Goal: Information Seeking & Learning: Learn about a topic

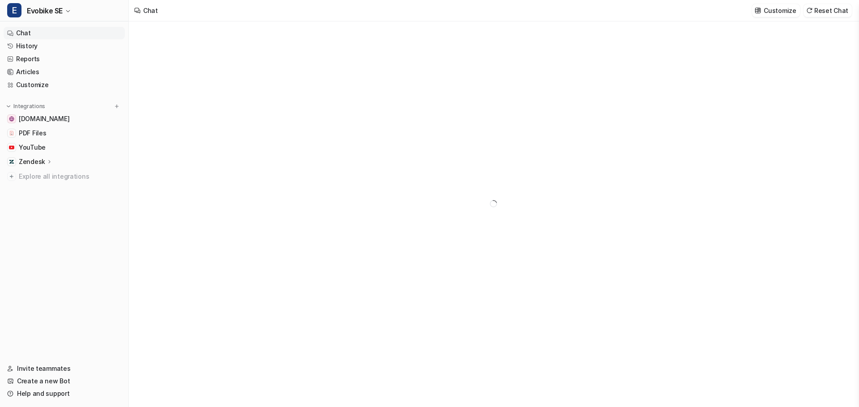
type textarea "**********"
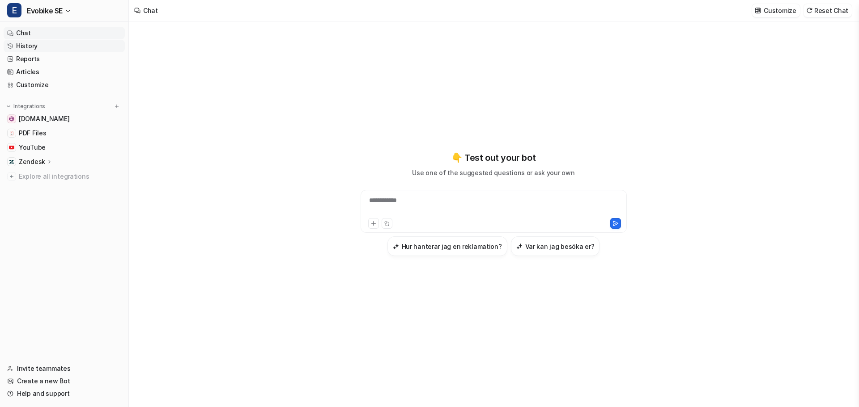
click at [30, 43] on link "History" at bounding box center [64, 46] width 121 height 13
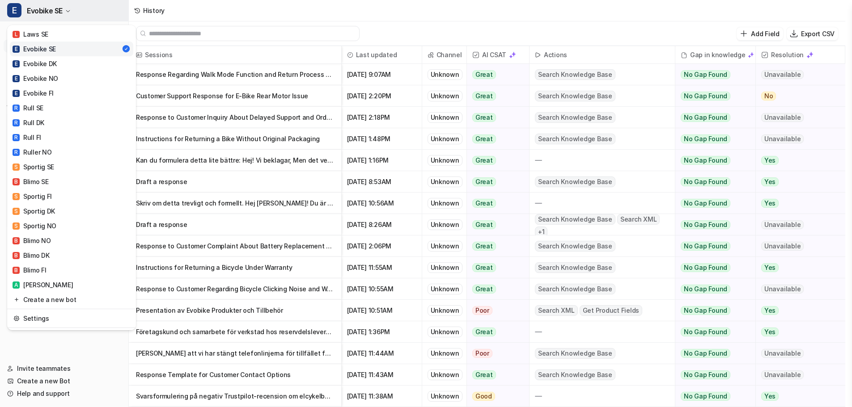
click at [61, 11] on span "Evobike SE" at bounding box center [45, 10] width 36 height 13
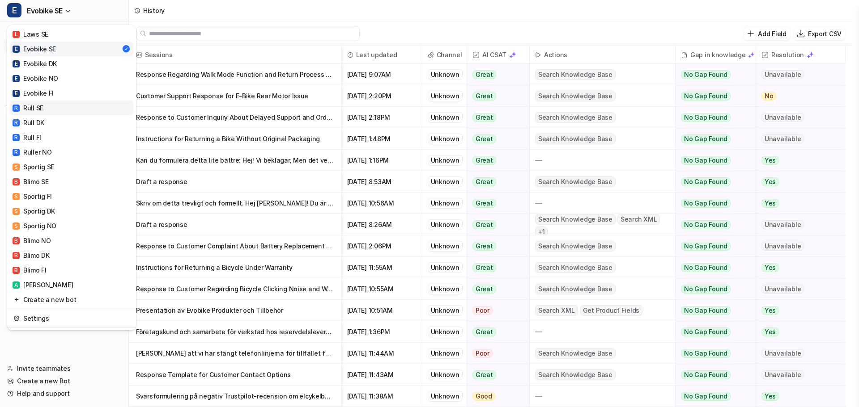
click at [38, 104] on div "R Rull SE" at bounding box center [28, 107] width 31 height 9
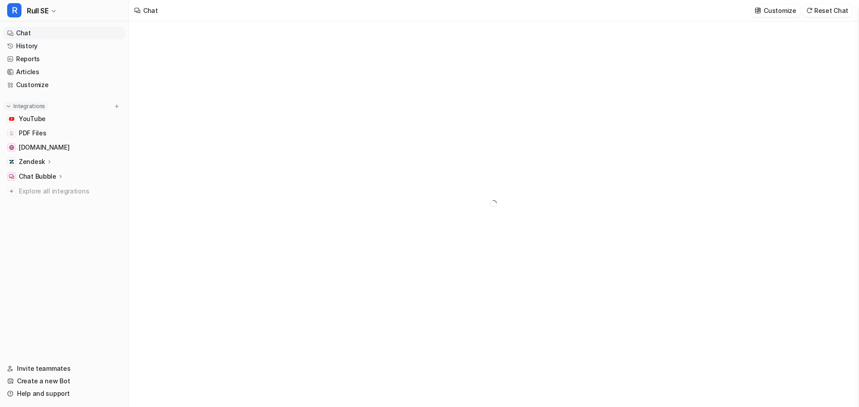
type textarea "**********"
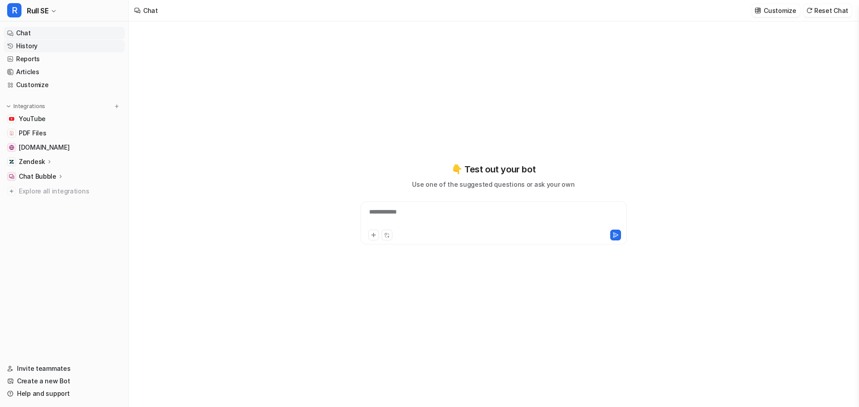
click at [27, 46] on link "History" at bounding box center [64, 46] width 121 height 13
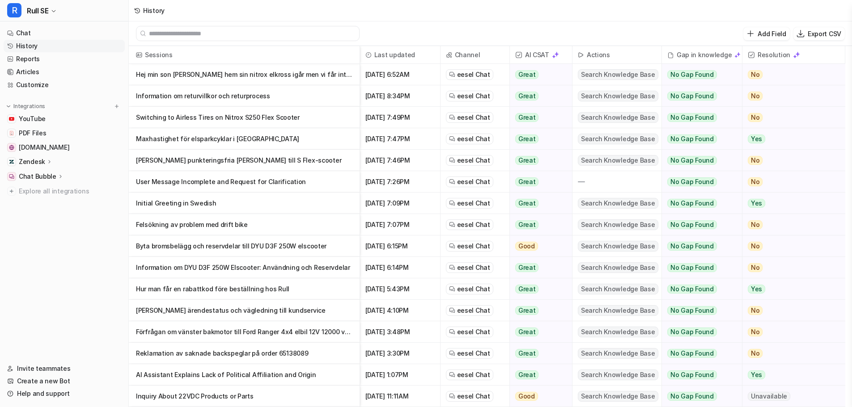
click at [185, 73] on p "Hej min son [PERSON_NAME] hem sin nitrox elkross igår men vi får inte den att s…" at bounding box center [244, 74] width 216 height 21
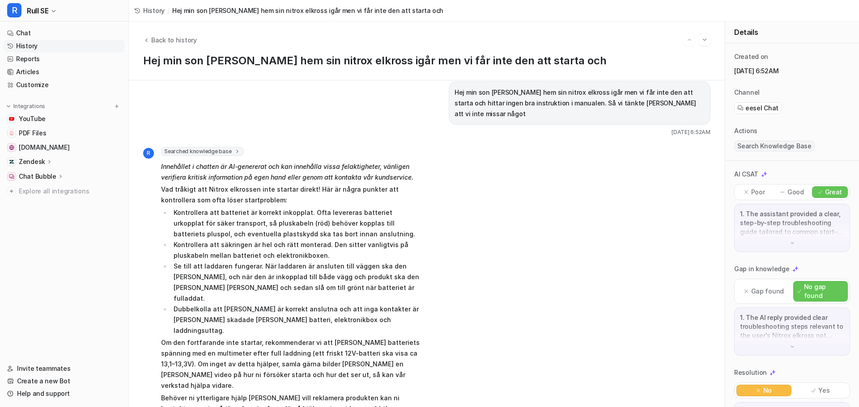
scroll to position [18, 0]
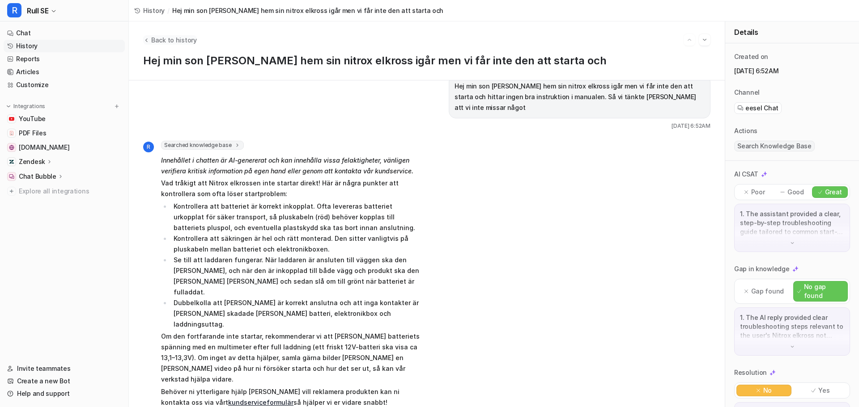
click at [146, 38] on icon "Back to history" at bounding box center [146, 40] width 6 height 7
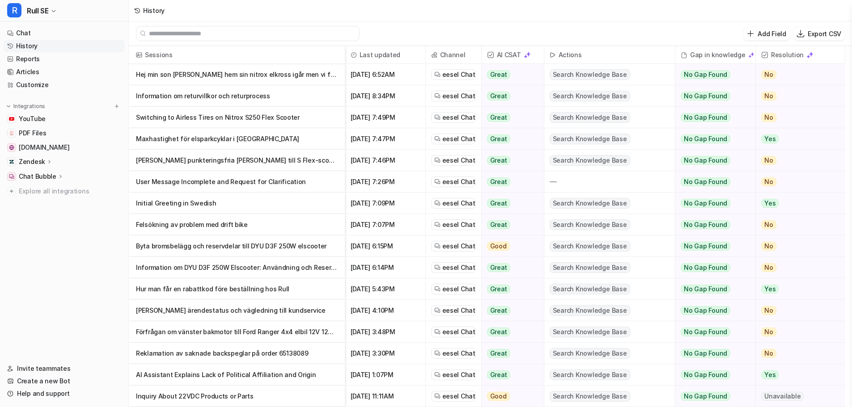
click at [162, 96] on p "Information om returvillkor och returprocess" at bounding box center [237, 95] width 202 height 21
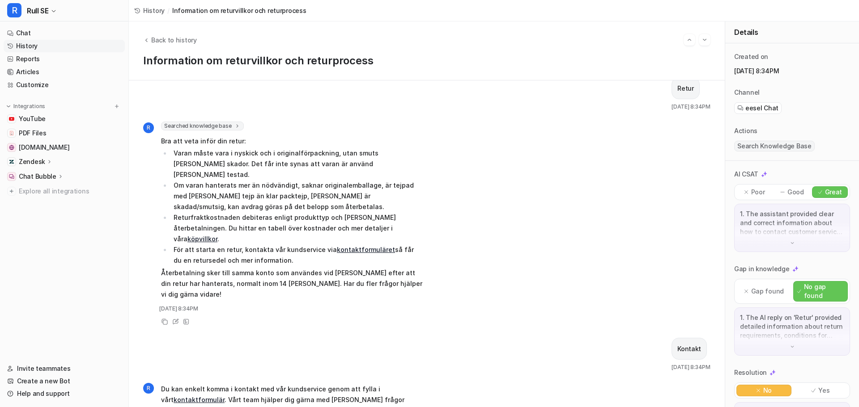
scroll to position [24, 0]
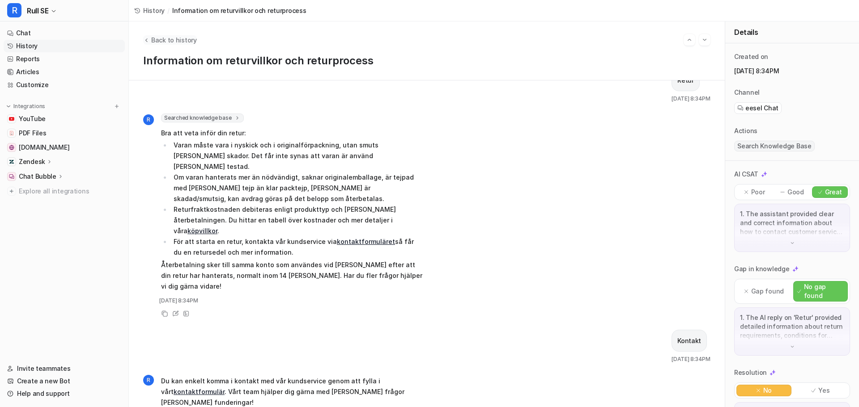
click at [149, 39] on icon "Back to history" at bounding box center [146, 40] width 6 height 7
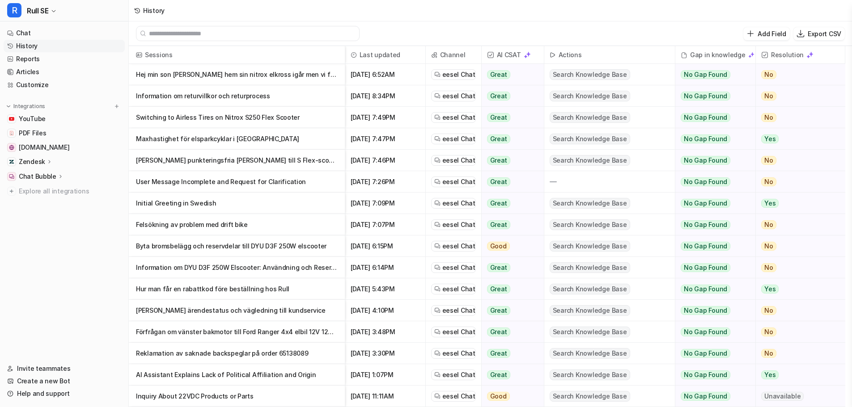
click at [164, 115] on p "Switching to Airless Tires on Nitrox S250 Flex Scooter" at bounding box center [237, 117] width 202 height 21
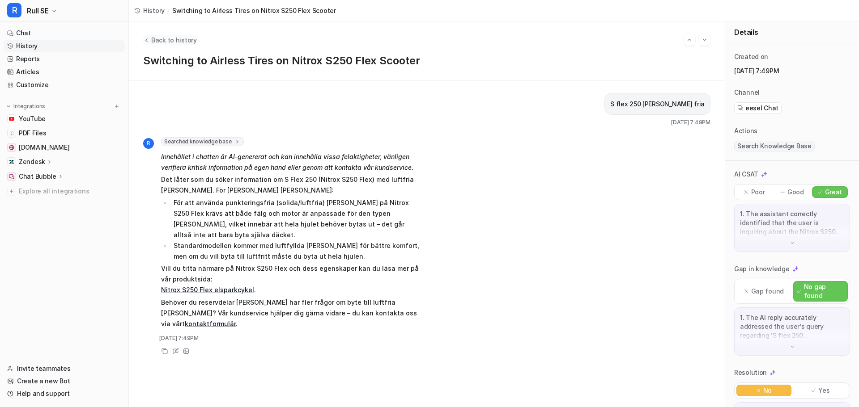
click at [149, 40] on icon "Back to history" at bounding box center [146, 40] width 6 height 7
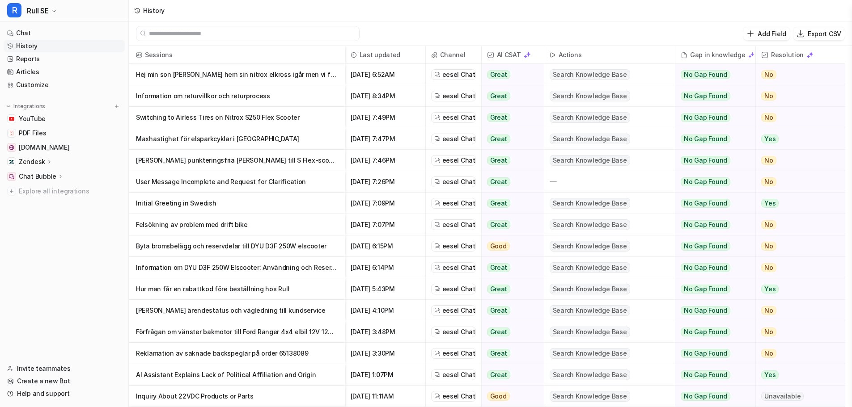
click at [199, 142] on p "Maxhastighet för elsparkcyklar i [GEOGRAPHIC_DATA]" at bounding box center [237, 138] width 202 height 21
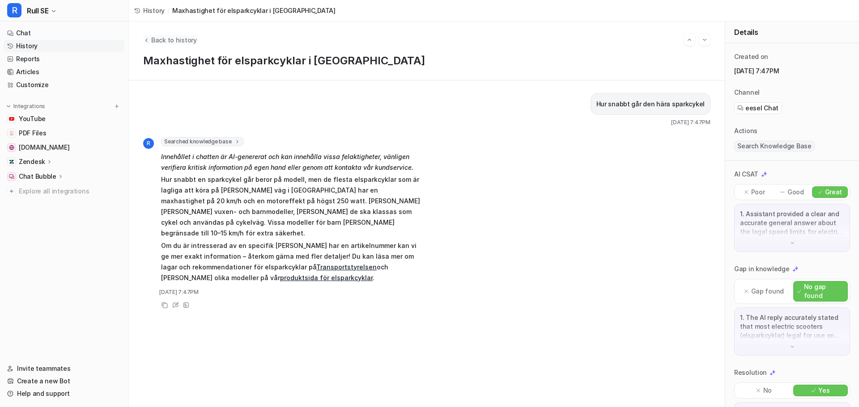
click at [148, 42] on icon "Back to history" at bounding box center [146, 40] width 6 height 7
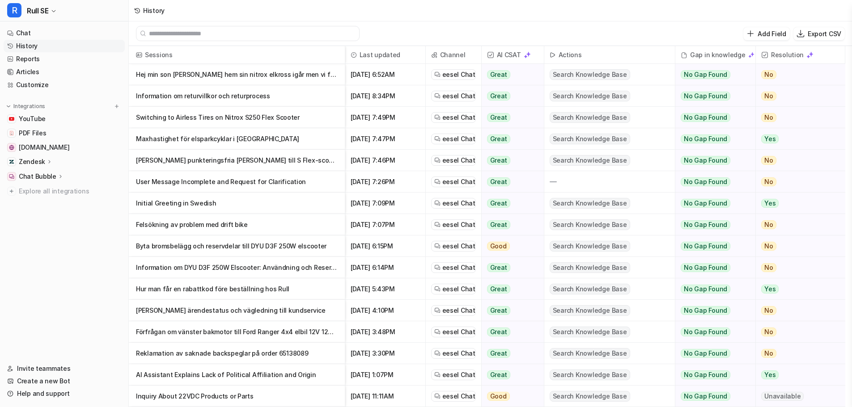
click at [156, 203] on p "Initial Greeting in Swedish" at bounding box center [237, 203] width 202 height 21
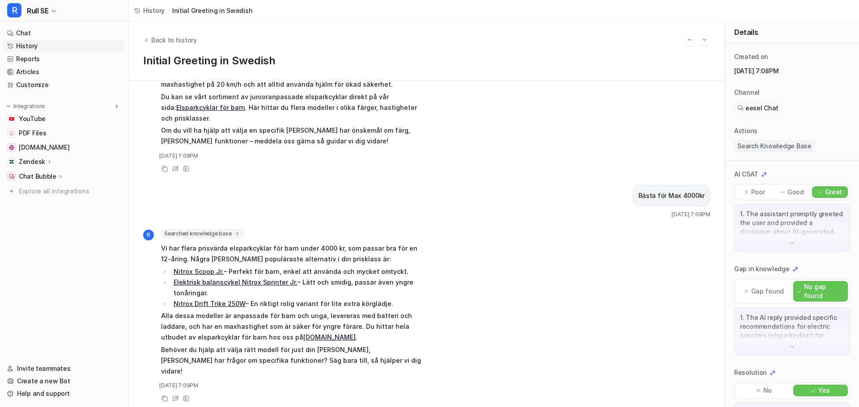
scroll to position [223, 0]
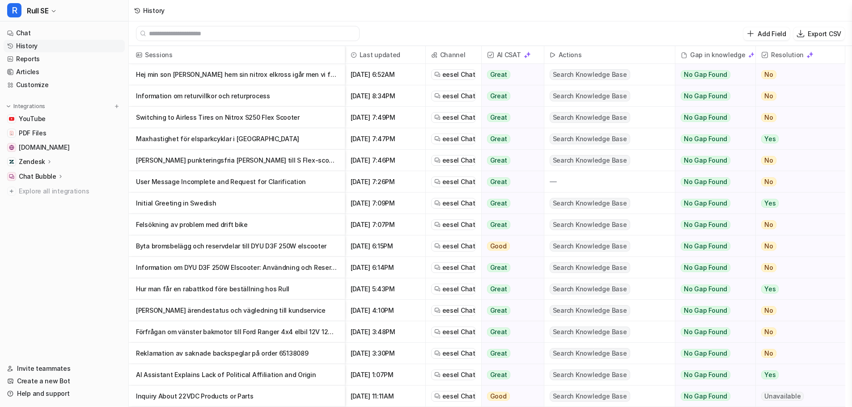
click at [171, 205] on p "Initial Greeting in Swedish" at bounding box center [237, 203] width 202 height 21
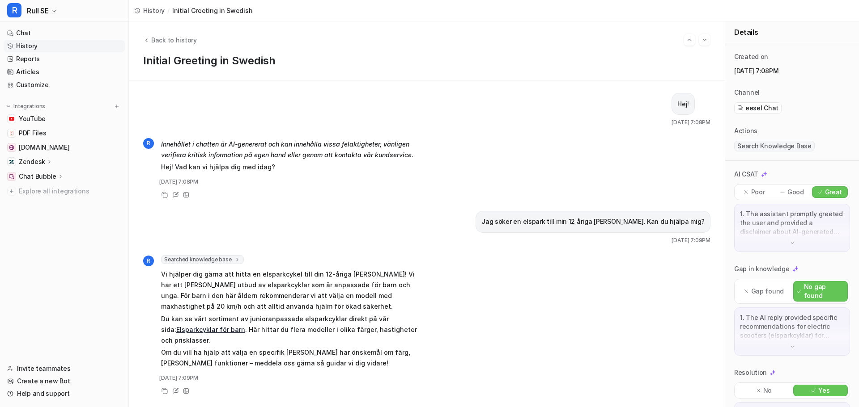
click at [172, 65] on h1 "Initial Greeting in Swedish" at bounding box center [426, 61] width 567 height 13
click at [140, 10] on link "History" at bounding box center [149, 10] width 30 height 9
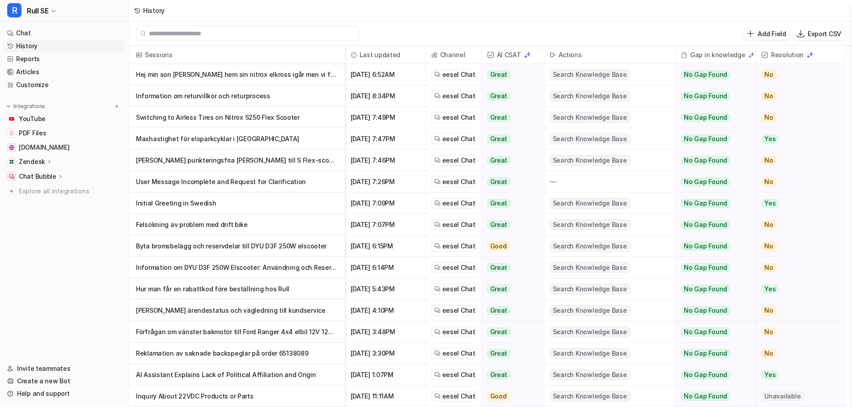
click at [173, 224] on p "Felsökning av problem med drift bike" at bounding box center [237, 224] width 202 height 21
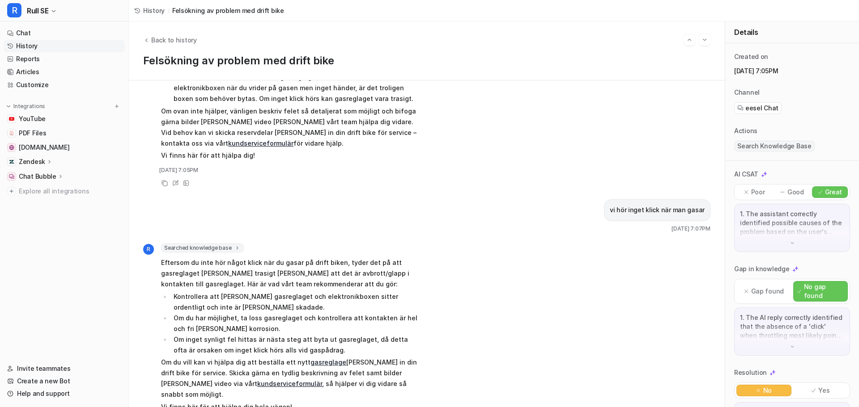
scroll to position [239, 0]
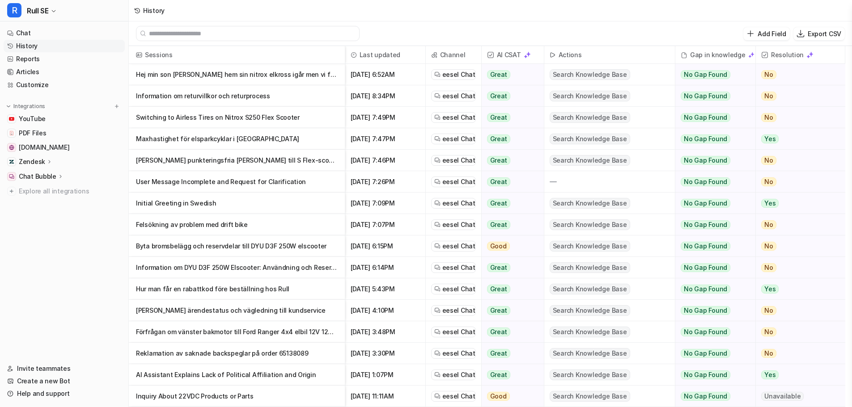
click at [148, 98] on p "Information om returvillkor och returprocess" at bounding box center [237, 95] width 202 height 21
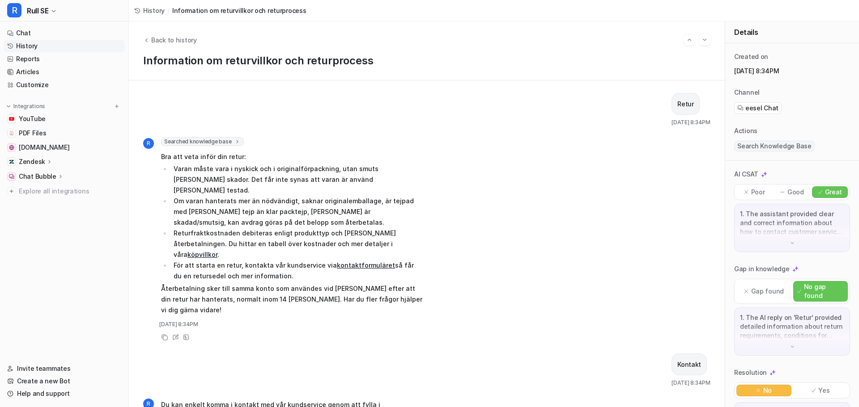
click at [145, 8] on span "History" at bounding box center [153, 10] width 21 height 9
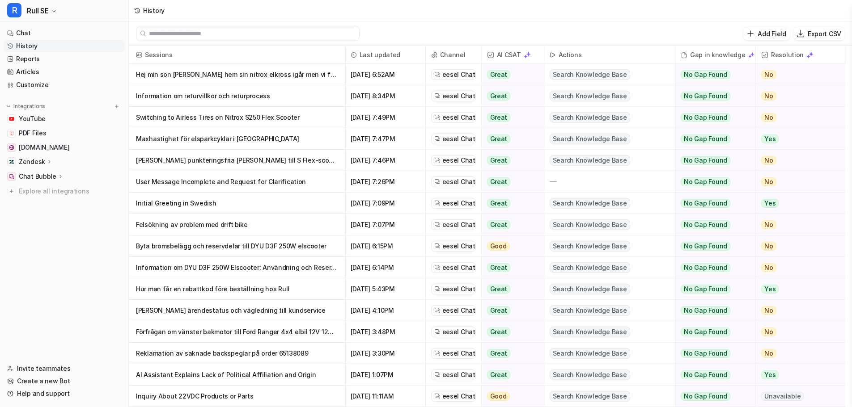
click at [161, 247] on p "Byta bromsbelägg och reservdelar till DYU D3F 250W elscooter" at bounding box center [237, 246] width 202 height 21
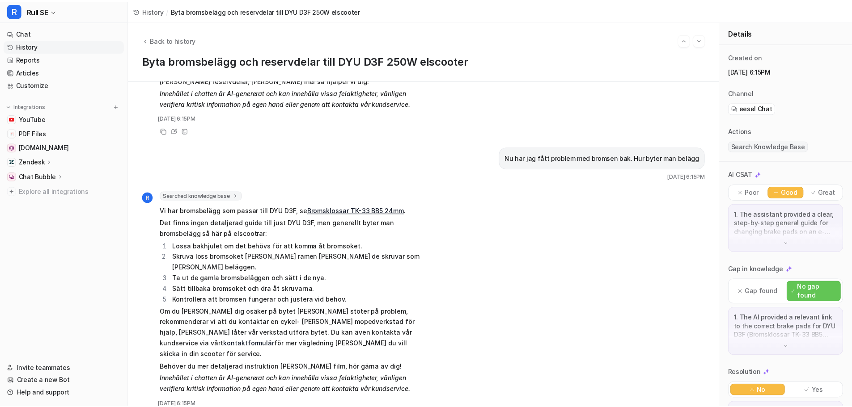
scroll to position [165, 0]
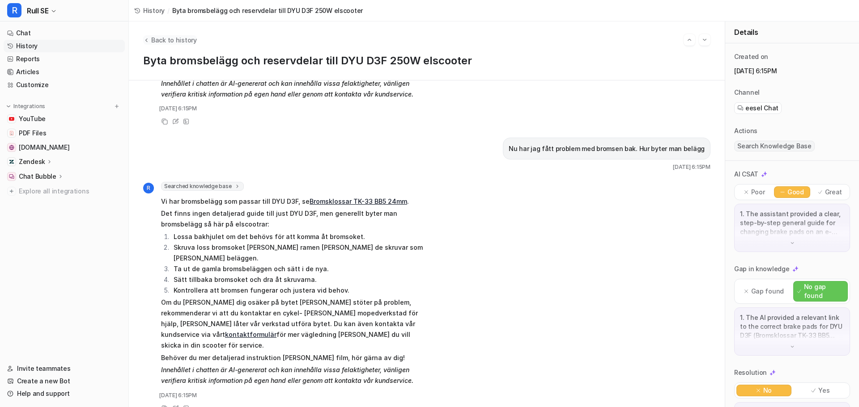
click at [159, 44] on span "Back to history" at bounding box center [174, 39] width 46 height 9
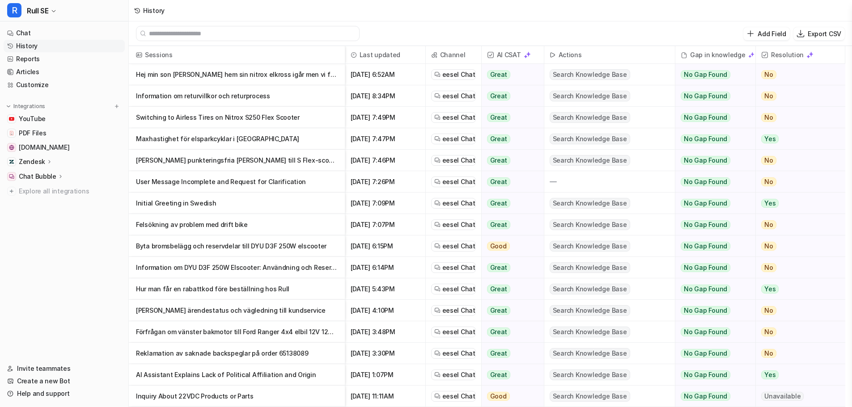
click at [171, 269] on p "Information om DYU D3F 250W Elscooter: Användning och Reservdelar" at bounding box center [237, 267] width 202 height 21
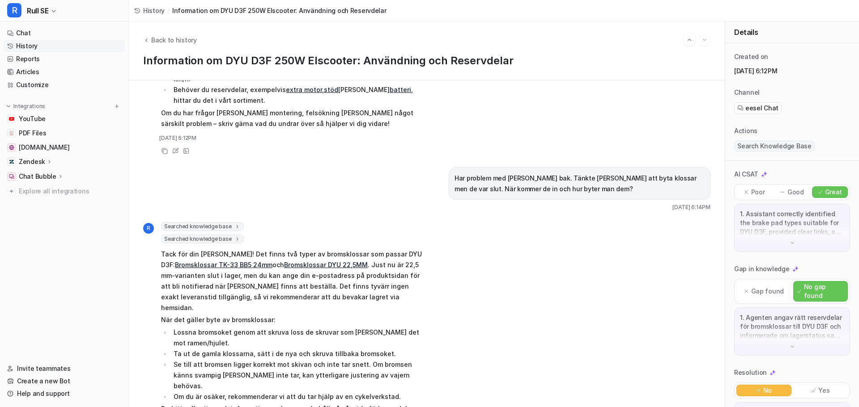
scroll to position [207, 0]
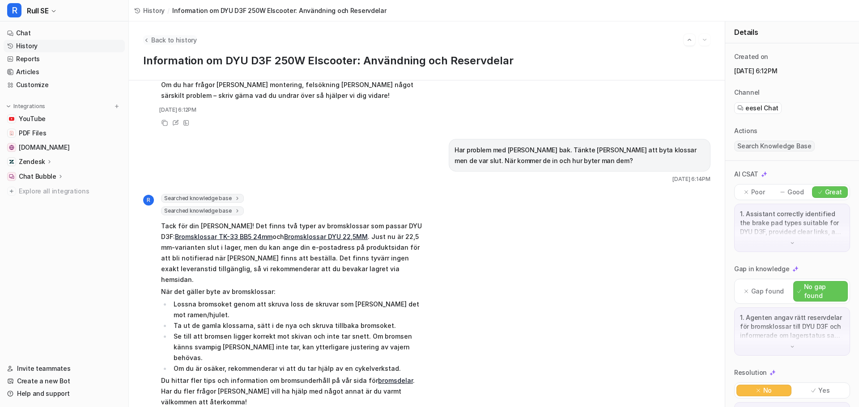
click at [160, 44] on span "Back to history" at bounding box center [174, 39] width 46 height 9
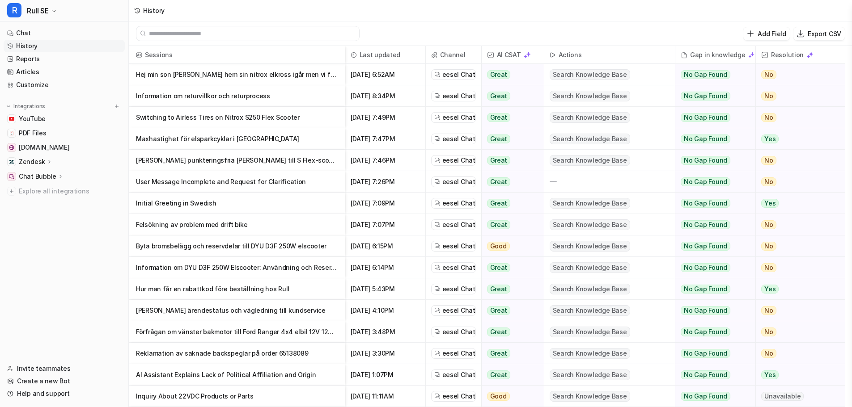
click at [198, 267] on p "Information om DYU D3F 250W Elscooter: Användning och Reservdelar" at bounding box center [237, 267] width 202 height 21
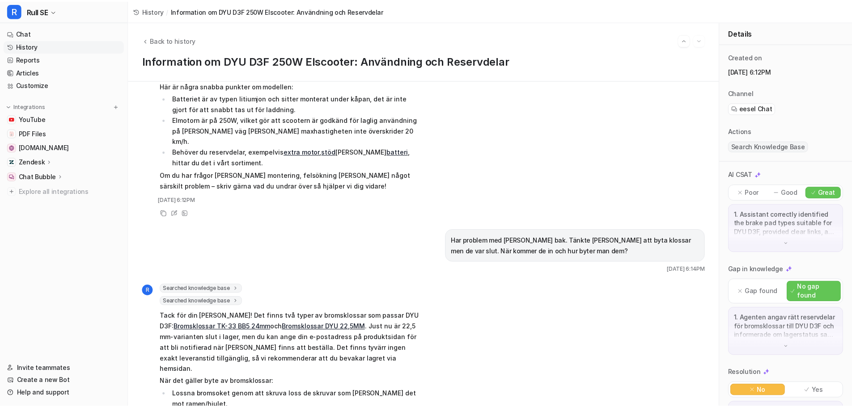
scroll to position [207, 0]
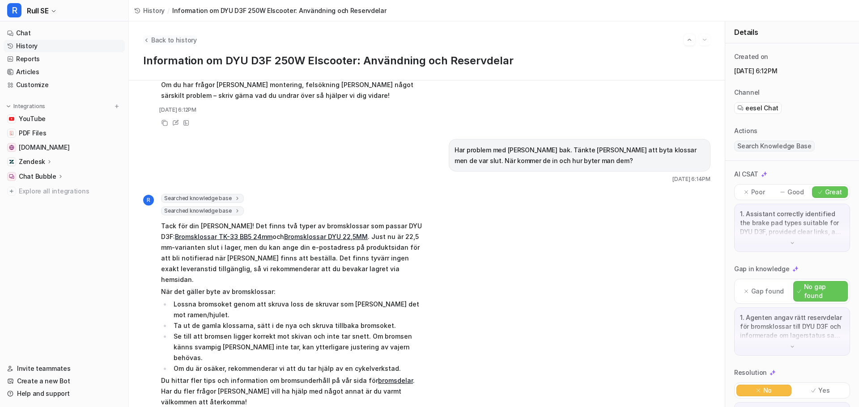
click at [155, 38] on span "Back to history" at bounding box center [174, 39] width 46 height 9
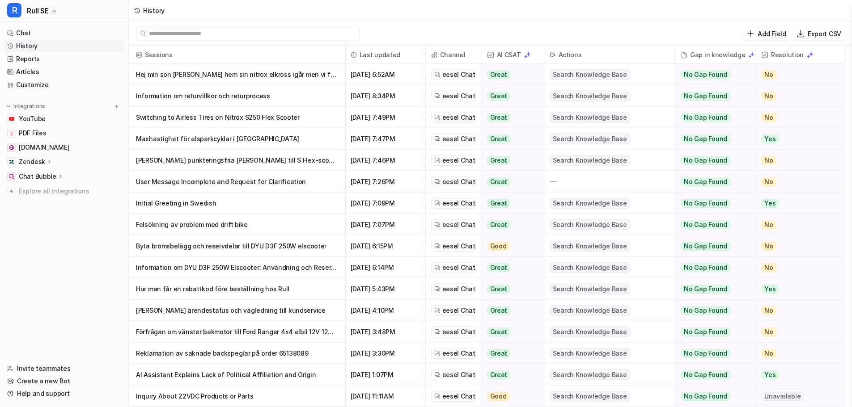
click at [205, 288] on p "Hur man får en rabattkod före beställning hos Rull" at bounding box center [237, 289] width 202 height 21
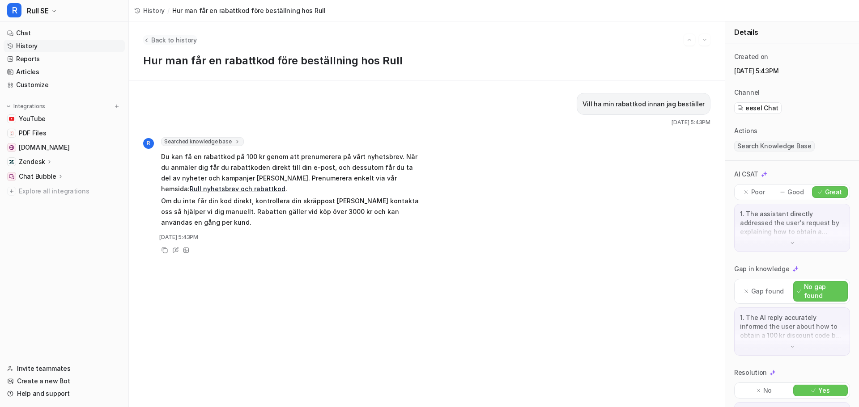
click at [162, 39] on span "Back to history" at bounding box center [174, 39] width 46 height 9
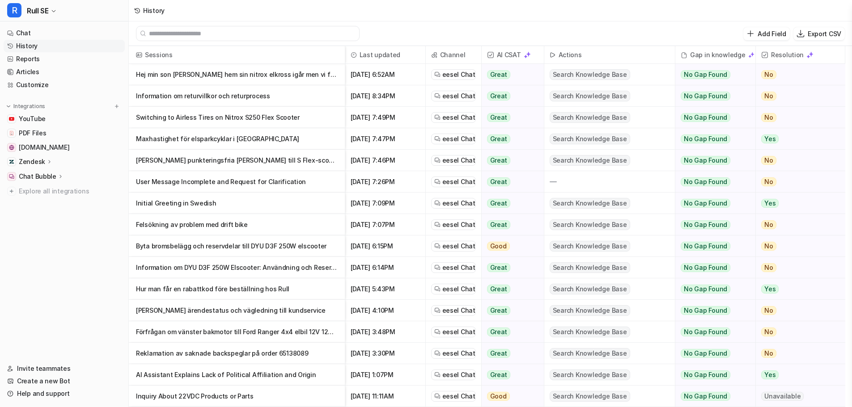
click at [237, 165] on p "[PERSON_NAME] punkteringsfria [PERSON_NAME] till S Flex-scooter" at bounding box center [237, 160] width 202 height 21
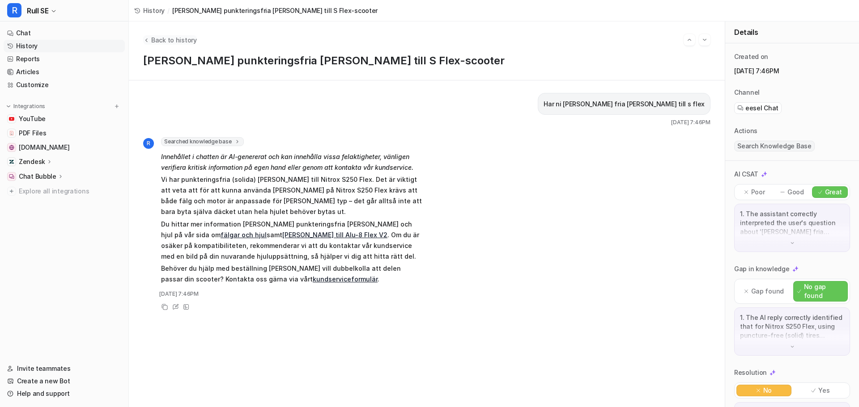
click at [159, 38] on span "Back to history" at bounding box center [174, 39] width 46 height 9
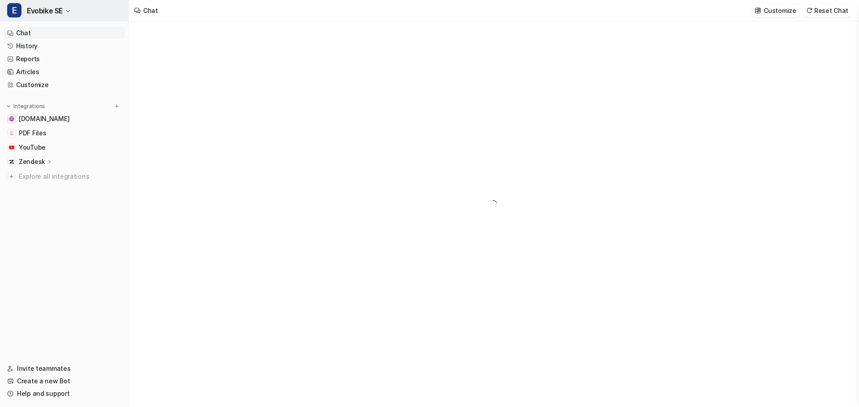
type textarea "**********"
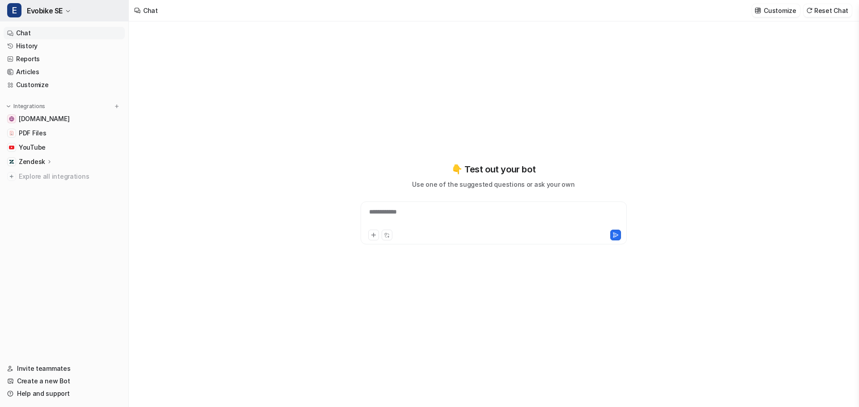
click at [41, 11] on span "Evobike SE" at bounding box center [45, 10] width 36 height 13
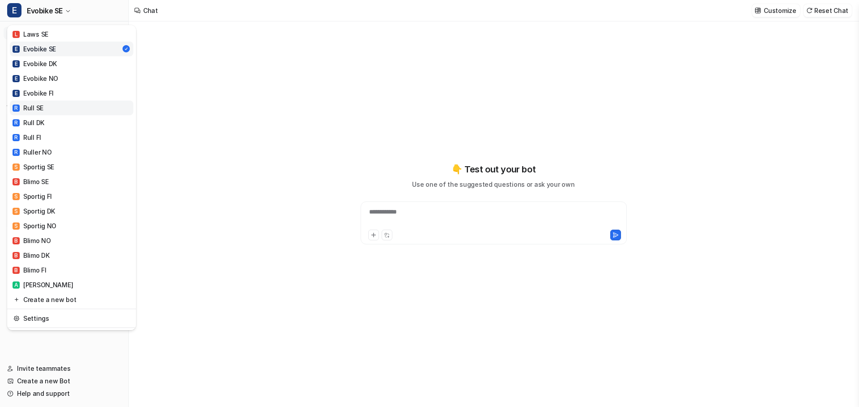
click at [33, 109] on div "R Rull SE" at bounding box center [28, 107] width 31 height 9
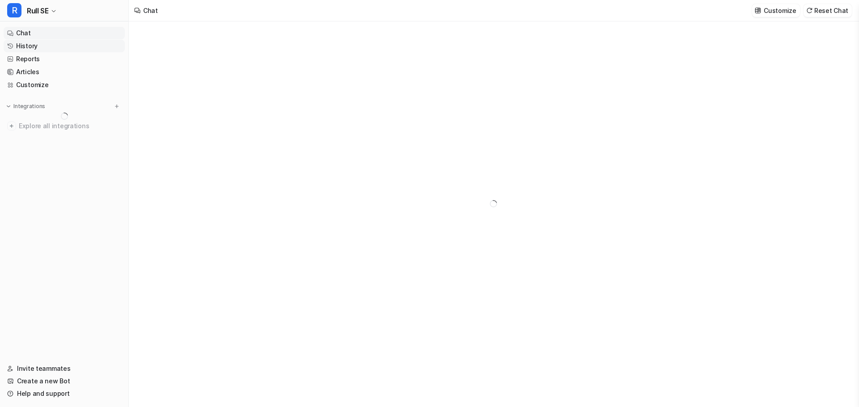
type textarea "**********"
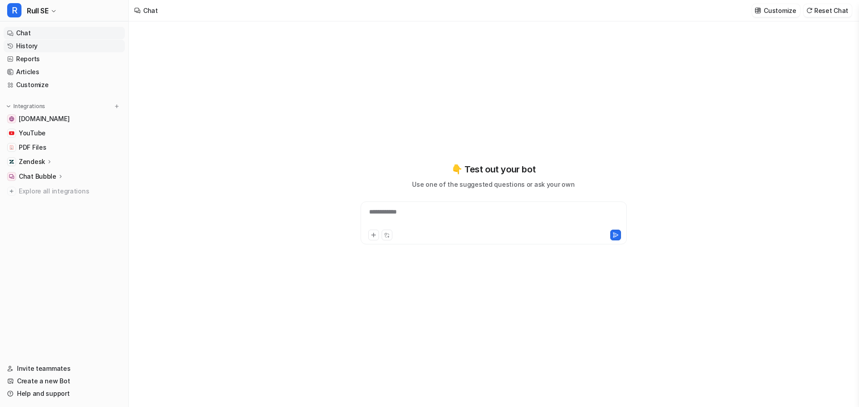
click at [26, 46] on link "History" at bounding box center [64, 46] width 121 height 13
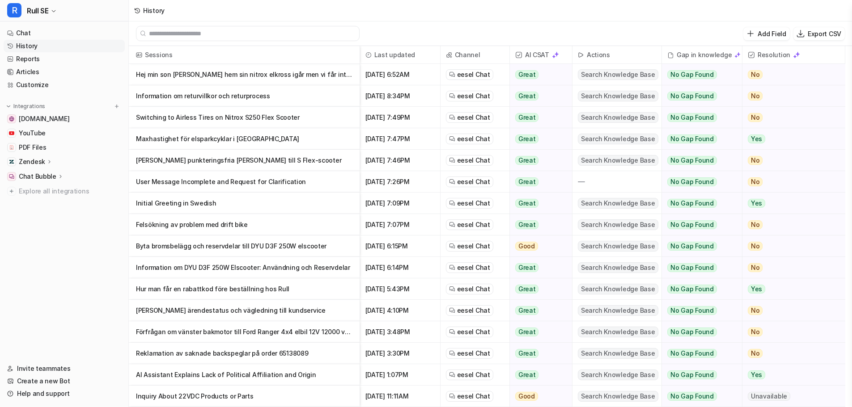
click at [186, 160] on p "[PERSON_NAME] punkteringsfria [PERSON_NAME] till S Flex-scooter" at bounding box center [244, 160] width 216 height 21
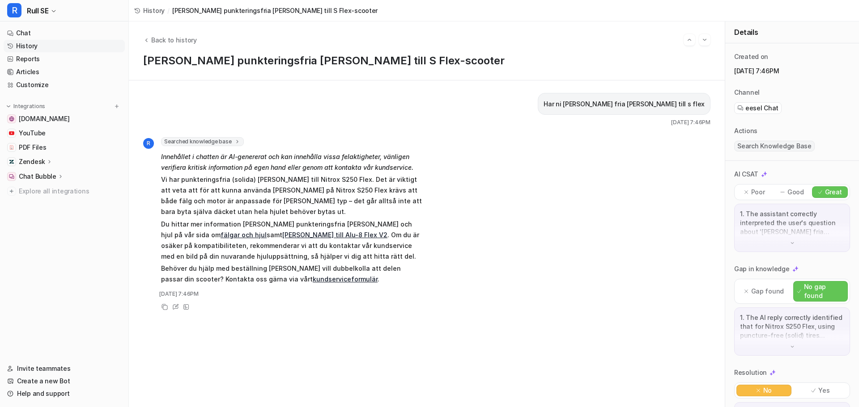
click at [336, 379] on div "Har ni luft fria däck till s flex Oct 7 2025, 7:46PM R Searched knowledge base …" at bounding box center [426, 244] width 567 height 302
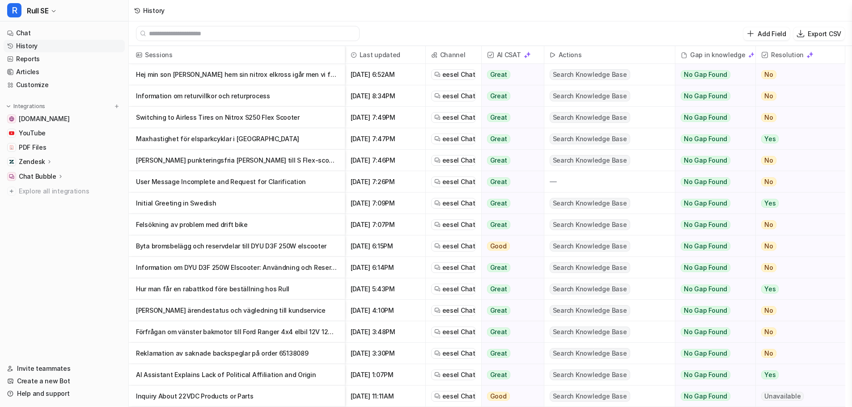
click at [178, 242] on p "Byta bromsbelägg och reservdelar till DYU D3F 250W elscooter" at bounding box center [237, 246] width 202 height 21
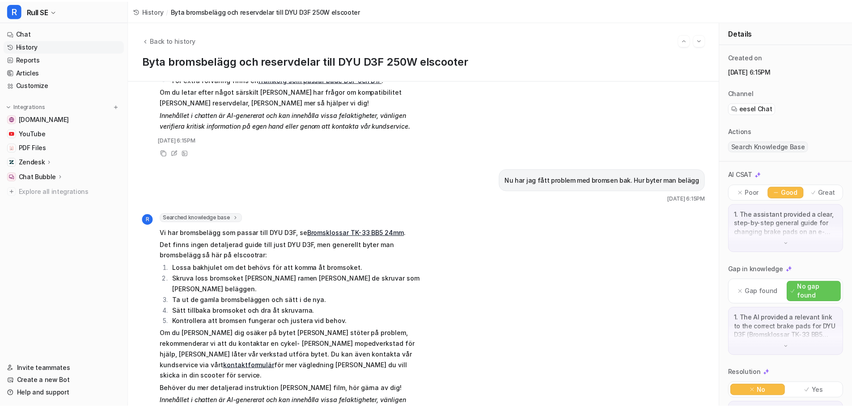
scroll to position [165, 0]
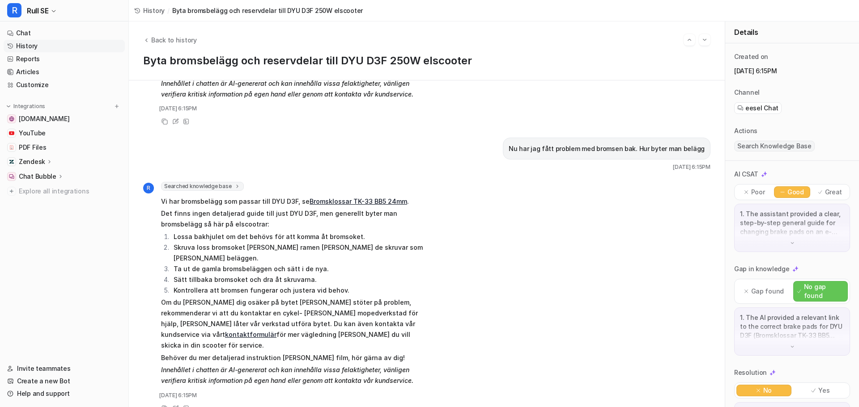
click at [146, 14] on span "History" at bounding box center [153, 10] width 21 height 9
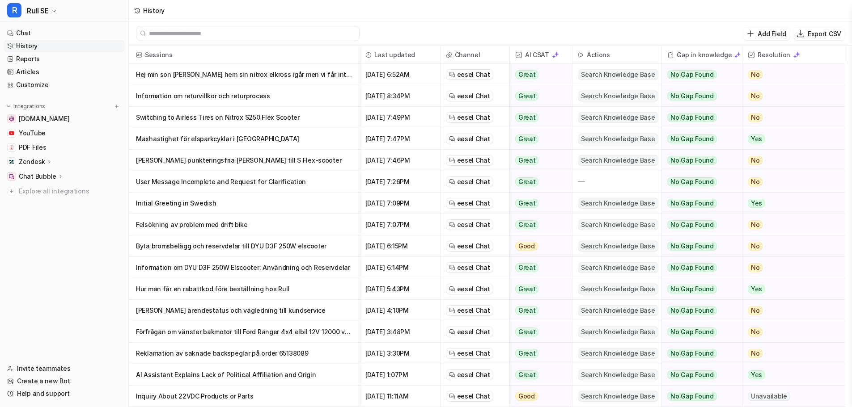
click at [179, 184] on p "User Message Incomplete and Request for Clarification" at bounding box center [244, 181] width 216 height 21
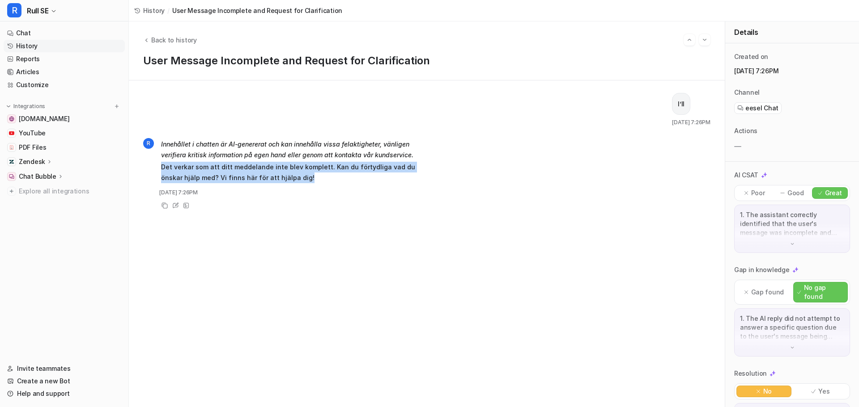
drag, startPoint x: 298, startPoint y: 182, endPoint x: 152, endPoint y: 169, distance: 147.3
click at [152, 169] on div "R Innehållet i chatten är AI-genererat och kan innehålla vissa felaktigheter, v…" at bounding box center [283, 161] width 280 height 48
click at [276, 175] on p "Det verkar som att ditt meddelande inte blev komplett. Kan du förtydliga vad du…" at bounding box center [292, 172] width 262 height 21
click at [287, 181] on p "Det verkar som att ditt meddelande inte blev komplett. Kan du förtydliga vad du…" at bounding box center [292, 172] width 262 height 21
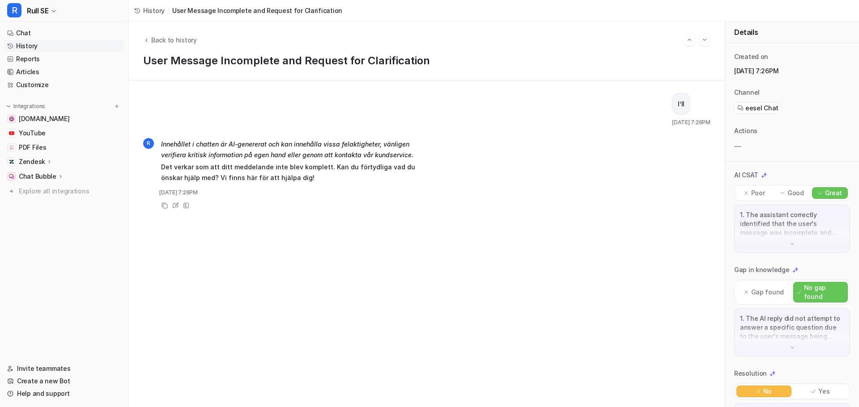
click at [265, 178] on p "Det verkar som att ditt meddelande inte blev komplett. Kan du förtydliga vad du…" at bounding box center [292, 172] width 262 height 21
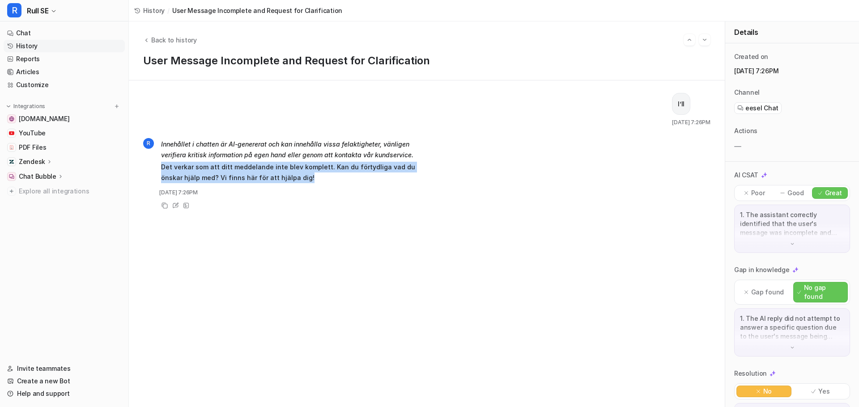
drag, startPoint x: 284, startPoint y: 178, endPoint x: 161, endPoint y: 169, distance: 124.2
click at [161, 169] on div "R Innehållet i chatten är AI-genererat och kan innehålla vissa felaktigheter, v…" at bounding box center [283, 161] width 280 height 48
click at [254, 178] on p "Det verkar som att ditt meddelande inte blev komplett. Kan du förtydliga vad du…" at bounding box center [292, 172] width 262 height 21
drag, startPoint x: 284, startPoint y: 178, endPoint x: 159, endPoint y: 168, distance: 125.7
click at [159, 168] on div "R Innehållet i chatten är AI-genererat och kan innehålla vissa felaktigheter, v…" at bounding box center [283, 161] width 280 height 48
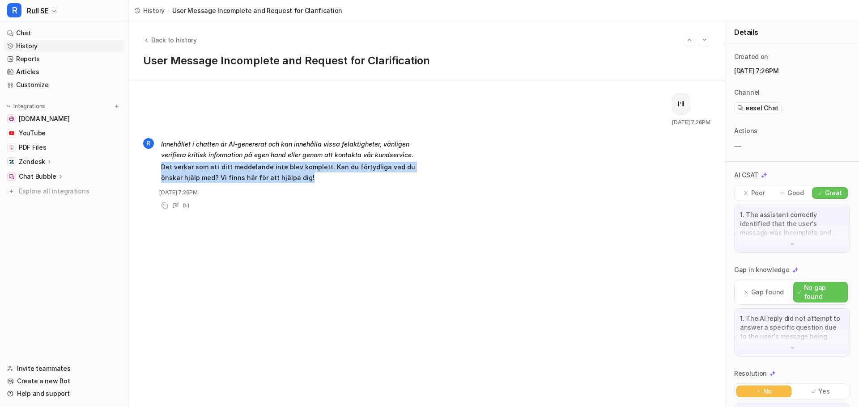
click at [237, 177] on p "Det verkar som att ditt meddelande inte blev komplett. Kan du förtydliga vad du…" at bounding box center [292, 172] width 262 height 21
drag, startPoint x: 288, startPoint y: 181, endPoint x: 158, endPoint y: 167, distance: 130.0
click at [158, 167] on div "R Innehållet i chatten är AI-genererat och kan innehålla vissa felaktigheter, v…" at bounding box center [283, 161] width 280 height 48
click at [272, 180] on p "Det verkar som att ditt meddelande inte blev komplett. Kan du förtydliga vad du…" at bounding box center [292, 172] width 262 height 21
drag, startPoint x: 292, startPoint y: 180, endPoint x: 161, endPoint y: 167, distance: 132.1
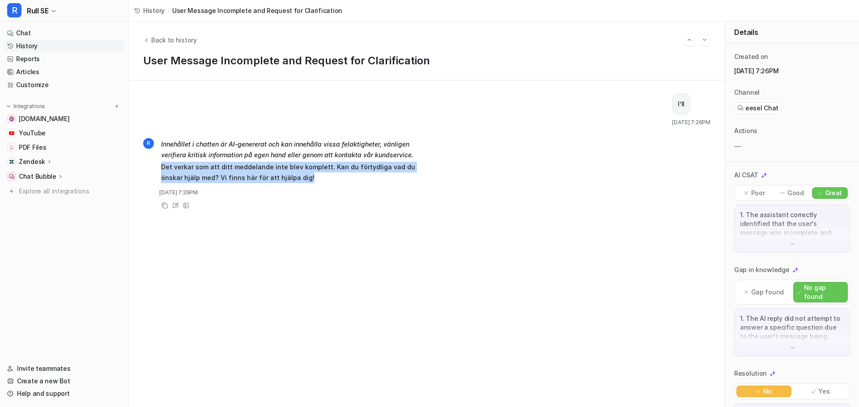
click at [161, 167] on div "R Innehållet i chatten är AI-genererat och kan innehålla vissa felaktigheter, v…" at bounding box center [283, 161] width 280 height 48
click at [295, 180] on p "Det verkar som att ditt meddelande inte blev komplett. Kan du förtydliga vad du…" at bounding box center [292, 172] width 262 height 21
click at [283, 181] on p "Det verkar som att ditt meddelande inte blev komplett. Kan du förtydliga vad du…" at bounding box center [292, 172] width 262 height 21
drag, startPoint x: 282, startPoint y: 181, endPoint x: 158, endPoint y: 165, distance: 125.3
click at [158, 165] on div "R Innehållet i chatten är AI-genererat och kan innehålla vissa felaktigheter, v…" at bounding box center [283, 161] width 280 height 48
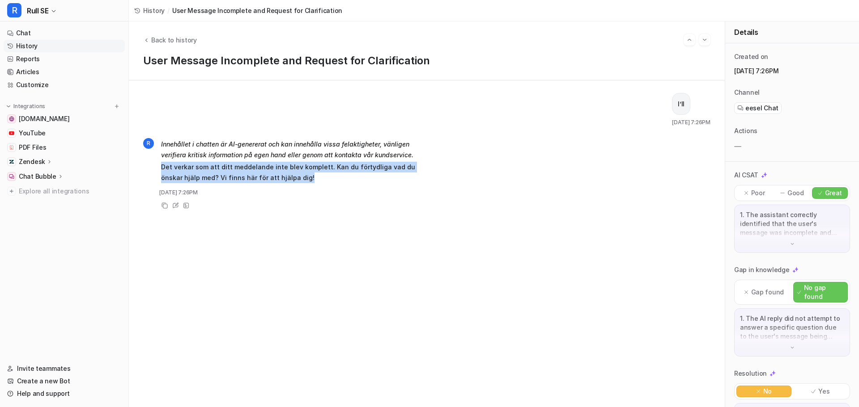
click at [240, 175] on p "Det verkar som att ditt meddelande inte blev komplett. Kan du förtydliga vad du…" at bounding box center [292, 172] width 262 height 21
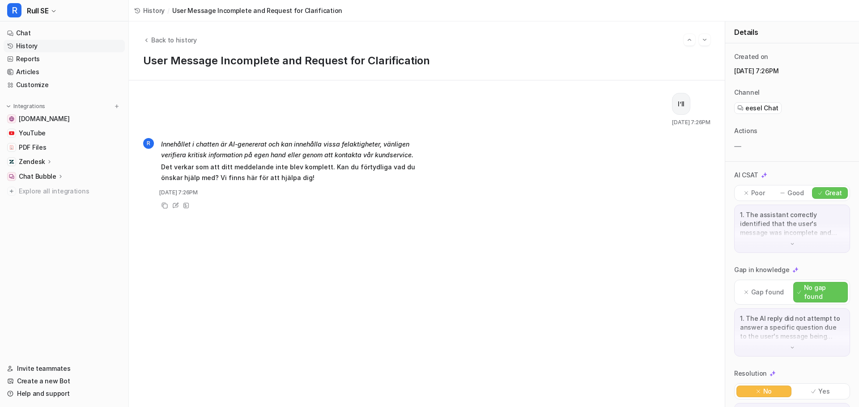
click at [142, 9] on link "History" at bounding box center [149, 10] width 30 height 9
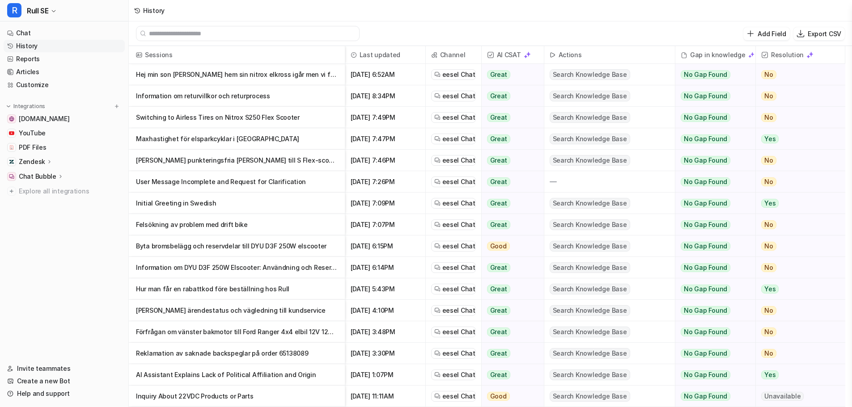
click at [199, 143] on p "Maxhastighet för elsparkcyklar i [GEOGRAPHIC_DATA]" at bounding box center [237, 138] width 202 height 21
click at [208, 136] on p "Maxhastighet för elsparkcyklar i [GEOGRAPHIC_DATA]" at bounding box center [237, 138] width 202 height 21
click at [186, 140] on p "Maxhastighet för elsparkcyklar i [GEOGRAPHIC_DATA]" at bounding box center [237, 138] width 202 height 21
click at [26, 59] on link "Reports" at bounding box center [64, 59] width 121 height 13
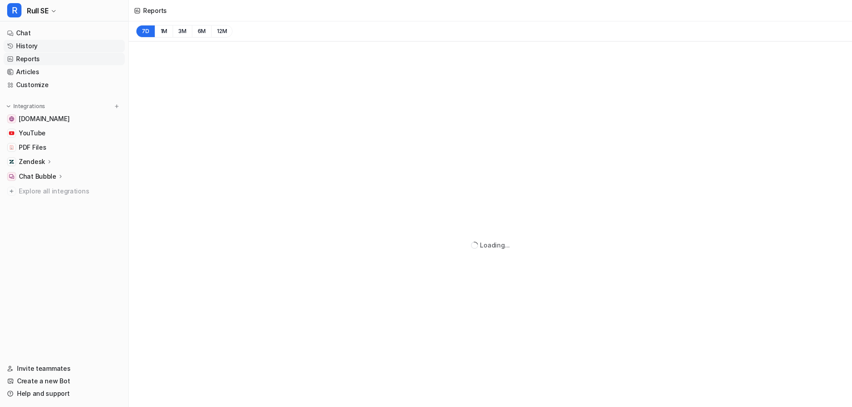
click at [29, 46] on link "History" at bounding box center [64, 46] width 121 height 13
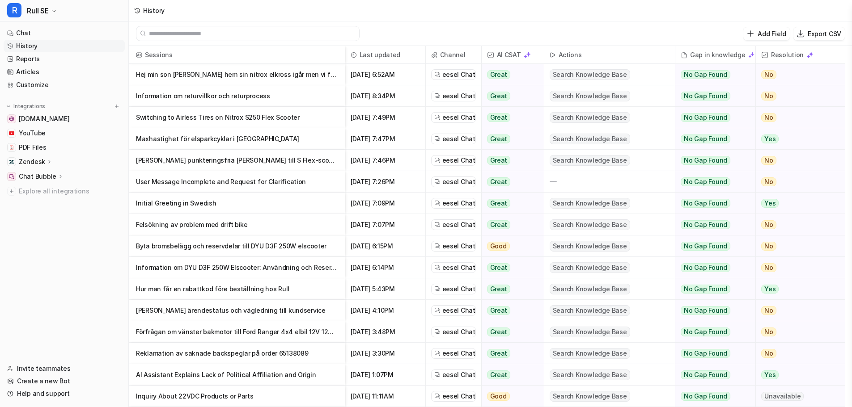
click at [184, 142] on p "Maxhastighet för elsparkcyklar i [GEOGRAPHIC_DATA]" at bounding box center [237, 138] width 202 height 21
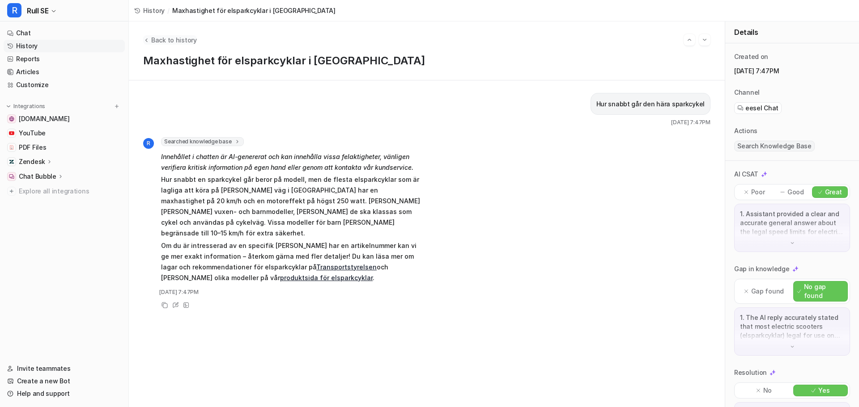
click at [154, 40] on span "Back to history" at bounding box center [174, 39] width 46 height 9
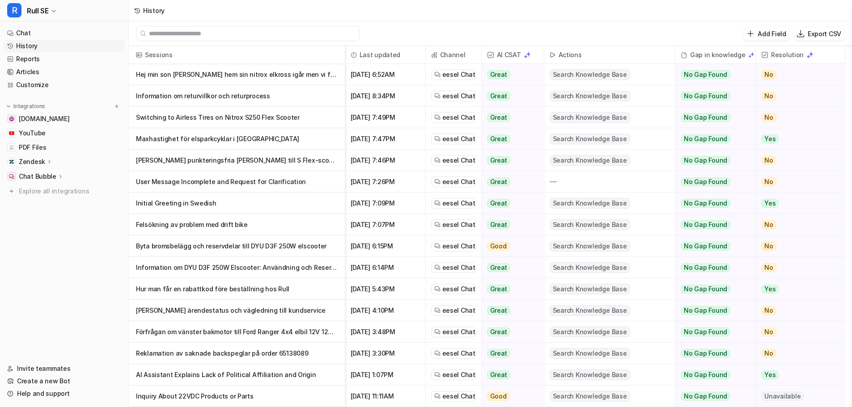
click at [164, 182] on p "User Message Incomplete and Request for Clarification" at bounding box center [237, 181] width 202 height 21
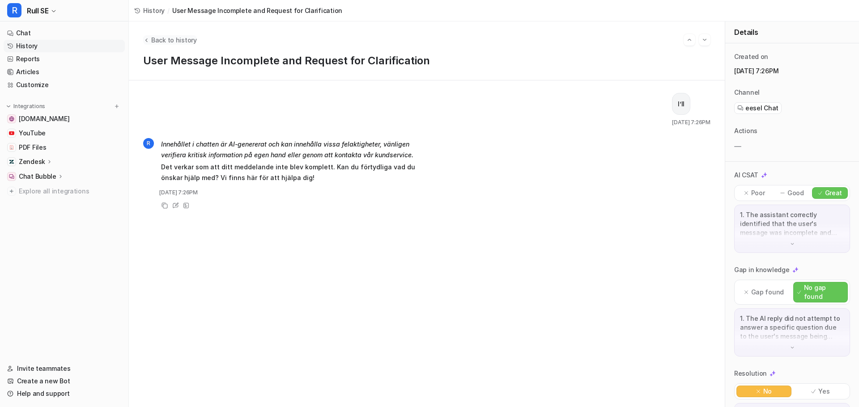
click at [148, 40] on icon "Back to history" at bounding box center [146, 40] width 6 height 7
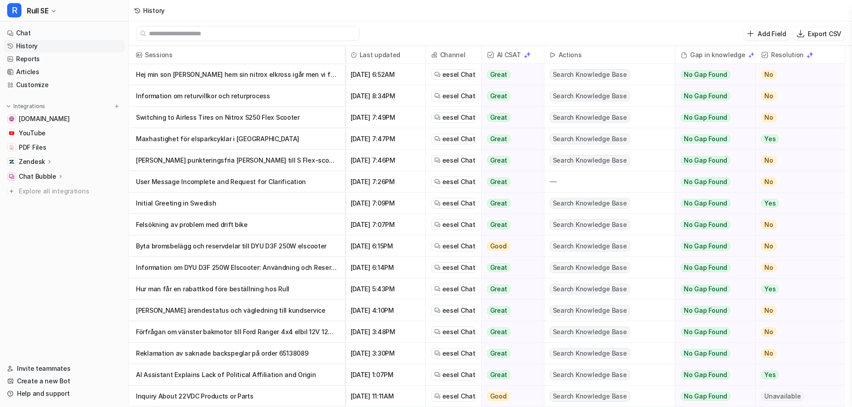
scroll to position [45, 0]
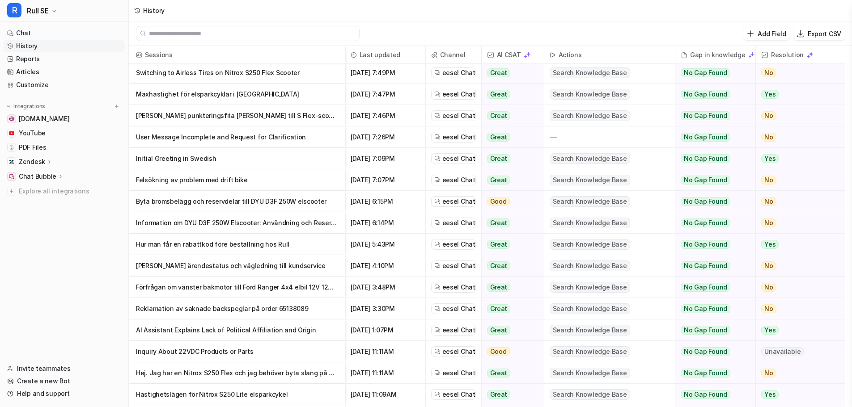
click at [182, 288] on p "Förfrågan om vänster bakmotor till Ford Ranger 4x4 elbil 12V 12000 varv" at bounding box center [237, 287] width 202 height 21
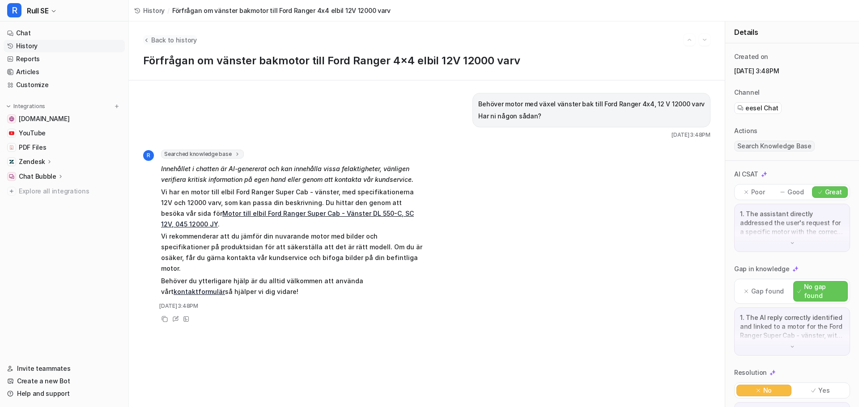
click at [160, 41] on span "Back to history" at bounding box center [174, 39] width 46 height 9
